Goal: Find specific page/section: Find specific page/section

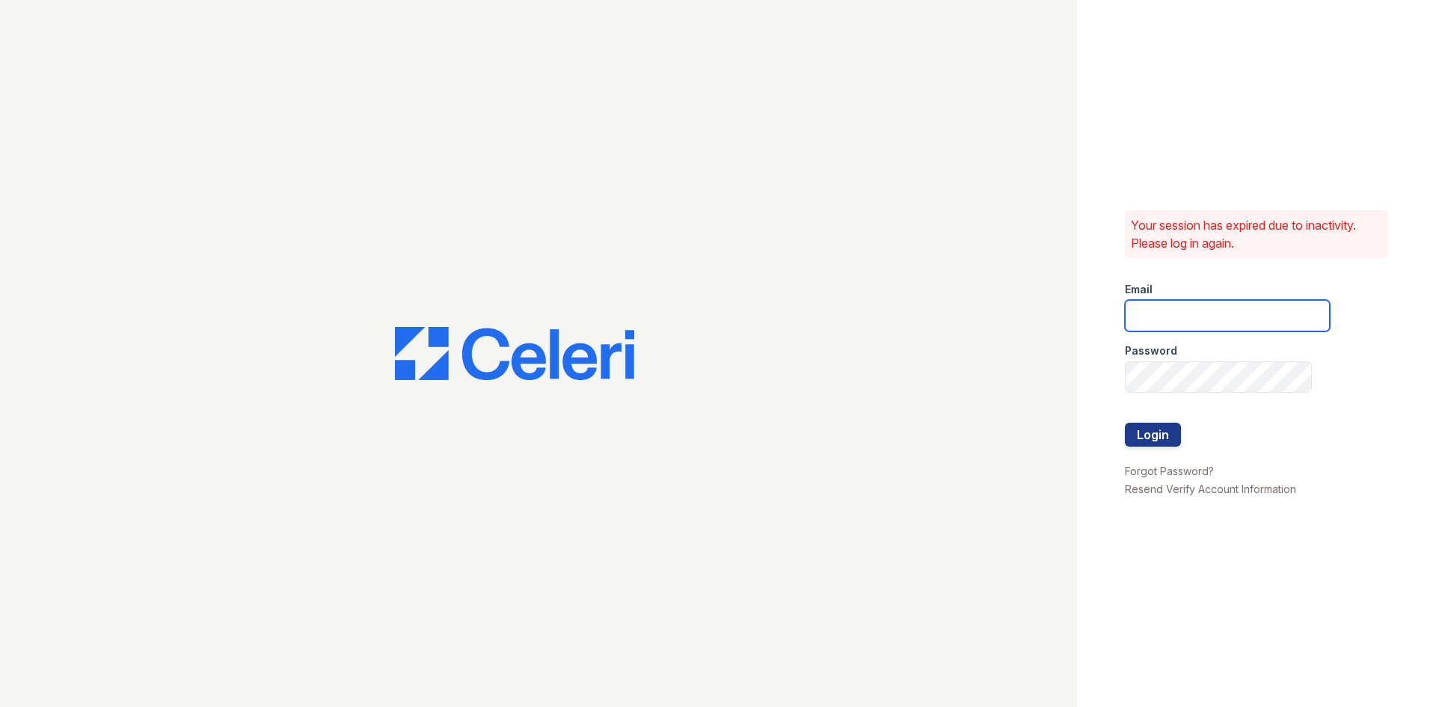
click at [1165, 320] on input "email" at bounding box center [1227, 315] width 205 height 31
type input "[EMAIL_ADDRESS][DOMAIN_NAME]"
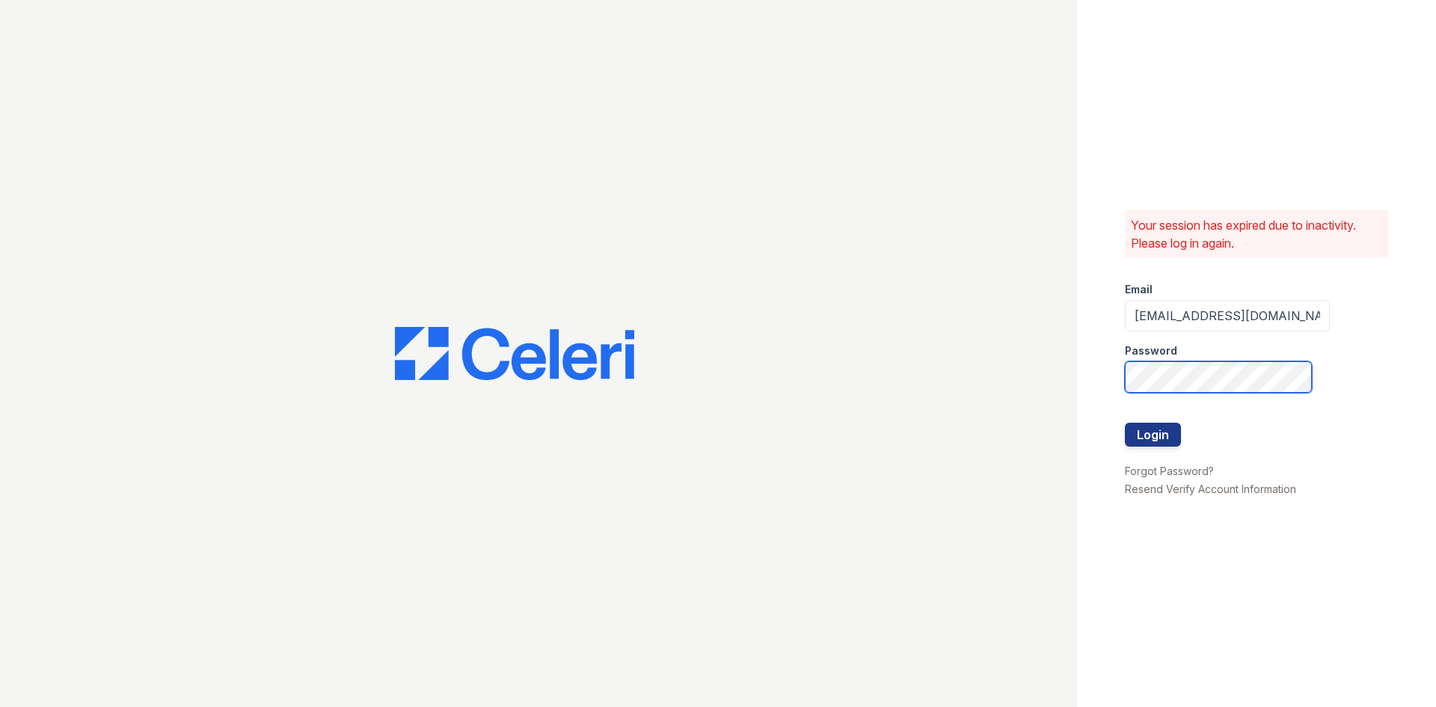
click at [1125, 423] on button "Login" at bounding box center [1153, 435] width 56 height 24
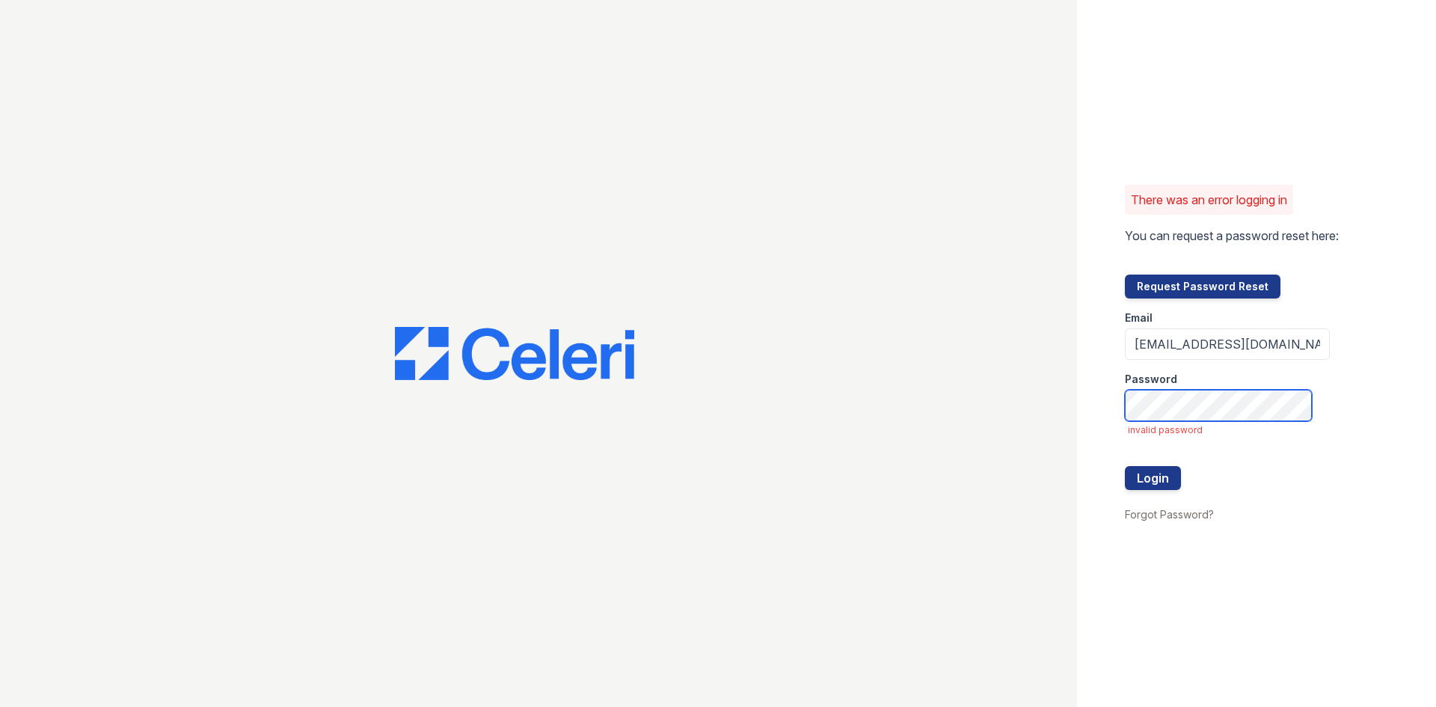
click at [1125, 466] on button "Login" at bounding box center [1153, 478] width 56 height 24
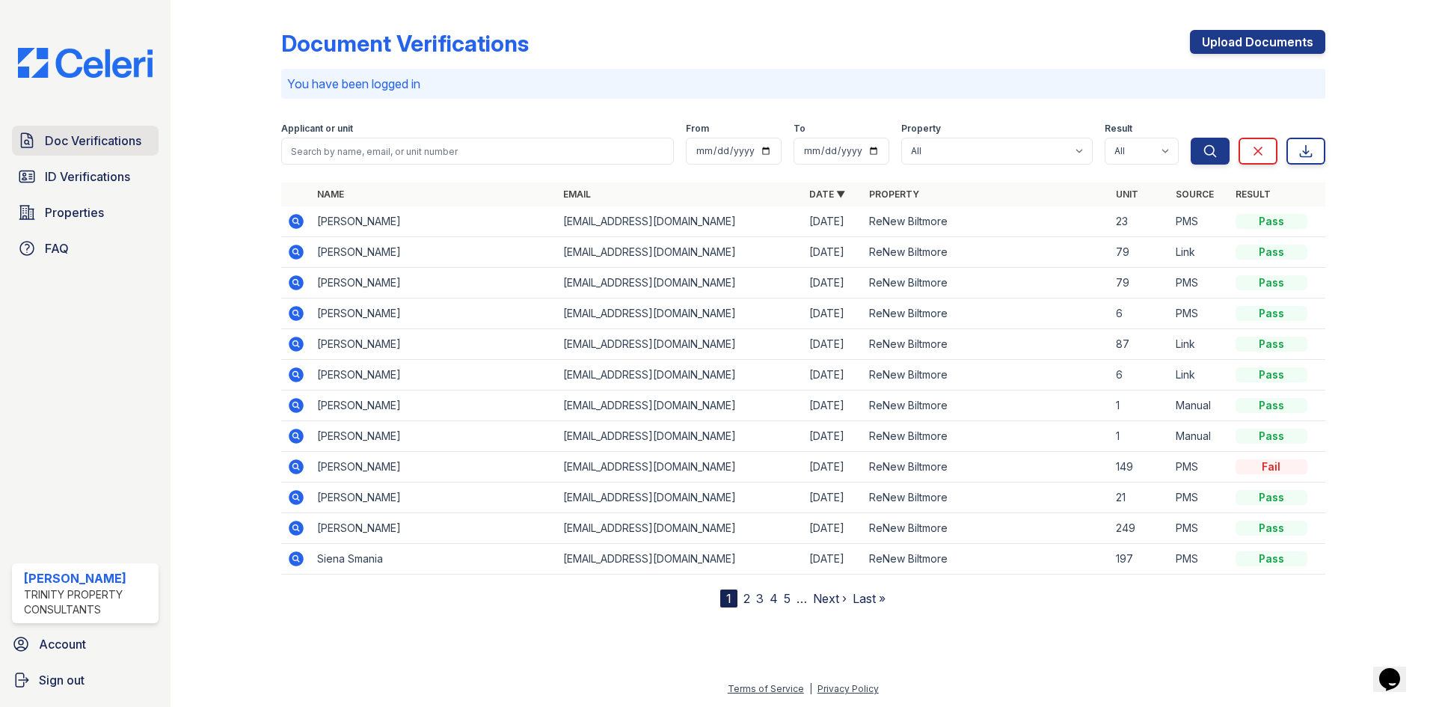
click at [96, 147] on span "Doc Verifications" at bounding box center [93, 141] width 96 height 18
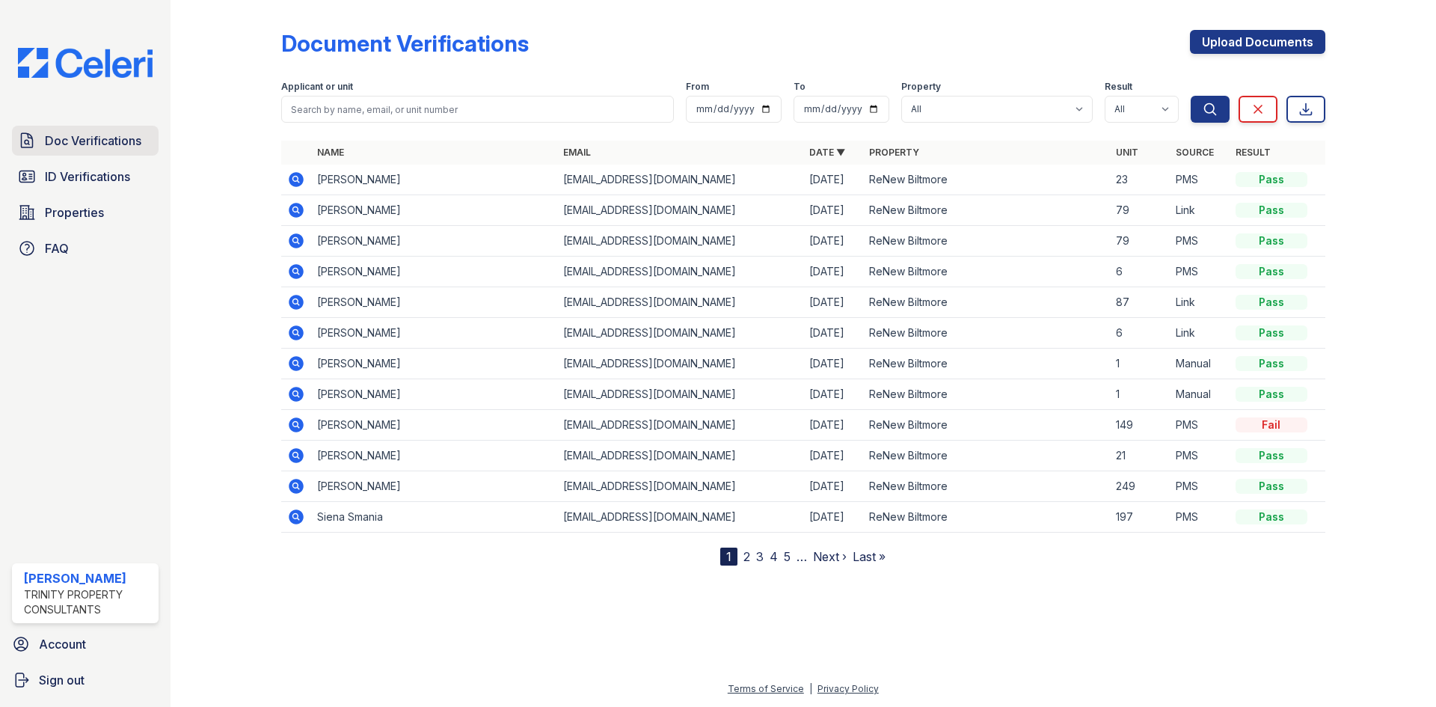
click at [87, 153] on link "Doc Verifications" at bounding box center [85, 141] width 147 height 30
click at [57, 216] on span "Properties" at bounding box center [74, 212] width 59 height 18
